Goal: Task Accomplishment & Management: Manage account settings

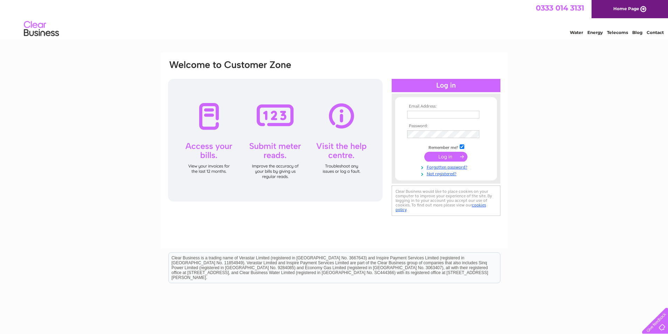
type input "info@crowtreefarm.co.uk"
click at [441, 158] on input "submit" at bounding box center [446, 157] width 43 height 10
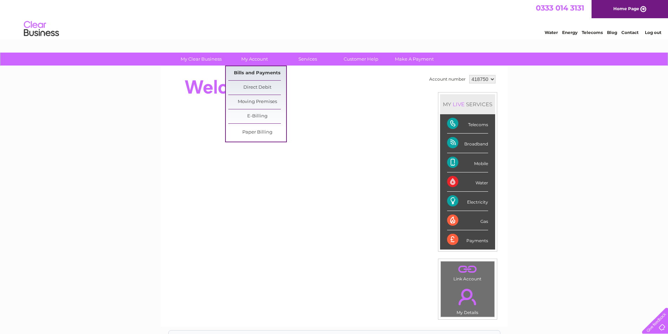
click at [262, 73] on link "Bills and Payments" at bounding box center [257, 73] width 58 height 14
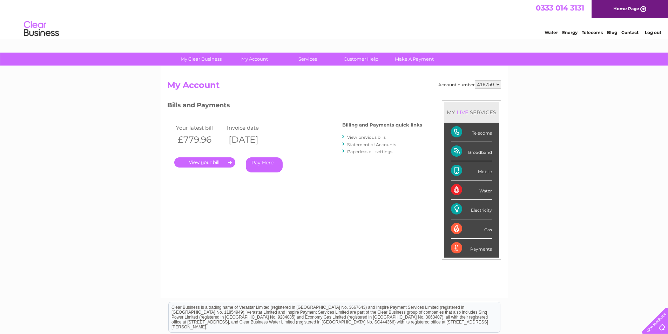
click at [360, 137] on link "View previous bills" at bounding box center [366, 137] width 39 height 5
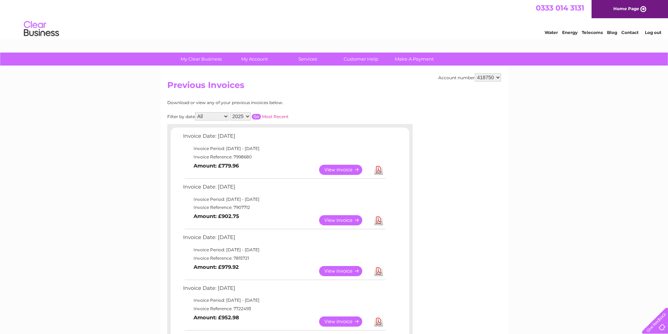
click at [350, 171] on link "View" at bounding box center [345, 170] width 52 height 10
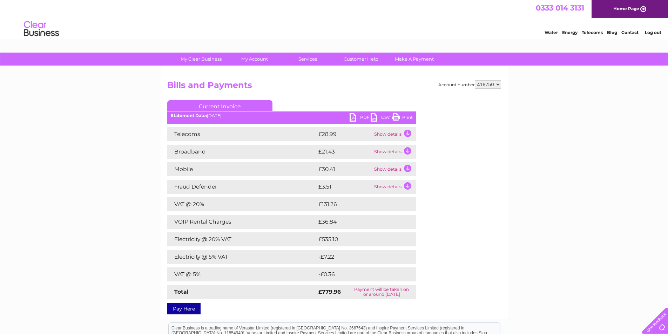
click at [353, 116] on link "PDF" at bounding box center [360, 118] width 21 height 10
click at [592, 145] on div "My Clear Business Login Details My Details My Preferences Link Account My Accou…" at bounding box center [334, 246] width 668 height 387
click at [652, 33] on link "Log out" at bounding box center [653, 32] width 16 height 5
